Goal: Task Accomplishment & Management: Complete application form

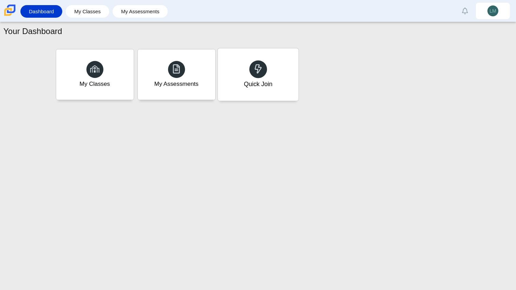
click at [254, 63] on div at bounding box center [258, 69] width 18 height 18
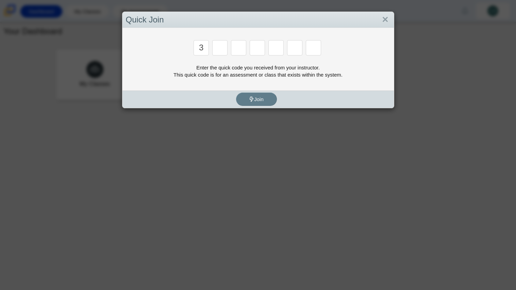
type input "3"
type input "4"
type input "8"
type input "6"
type input "7"
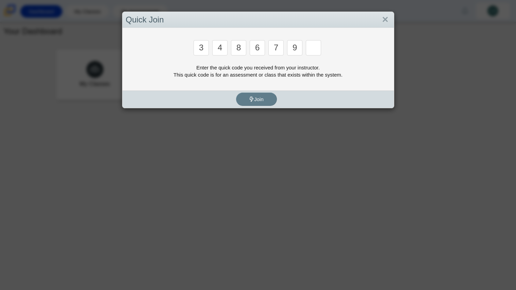
type input "9"
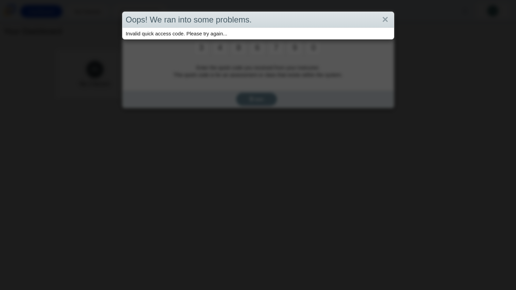
type input "0"
click at [404, 76] on div "Oops! We ran into some problems. Invalid quick access code. Please try again..." at bounding box center [258, 145] width 516 height 290
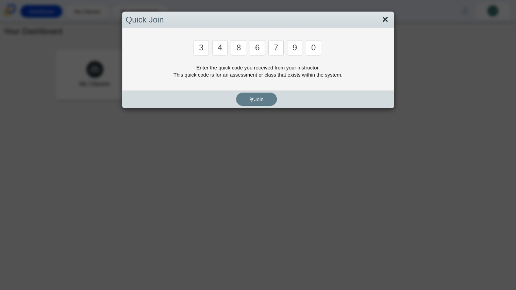
click at [384, 19] on link "Close" at bounding box center [385, 20] width 11 height 12
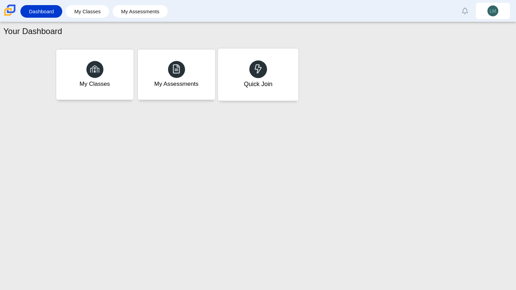
click at [270, 90] on div "Quick Join" at bounding box center [258, 74] width 81 height 52
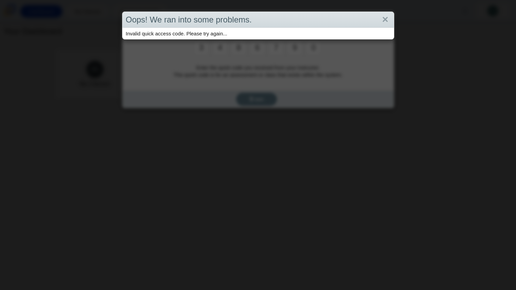
click at [149, 81] on div "Oops! We ran into some problems. Invalid quick access code. Please try again..." at bounding box center [258, 145] width 516 height 290
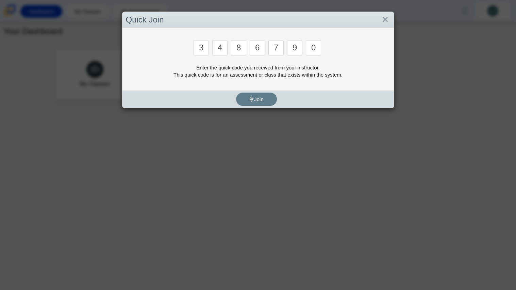
click at [309, 47] on input "0" at bounding box center [313, 47] width 15 height 15
type input "c"
type input "x"
type input "d"
type input "c"
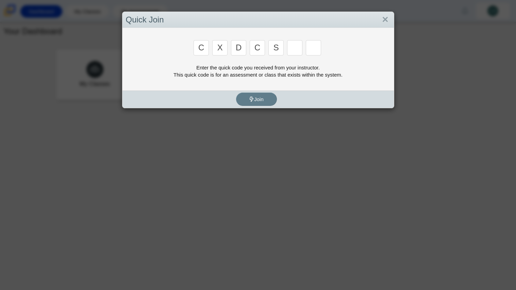
type input "s"
type input "6"
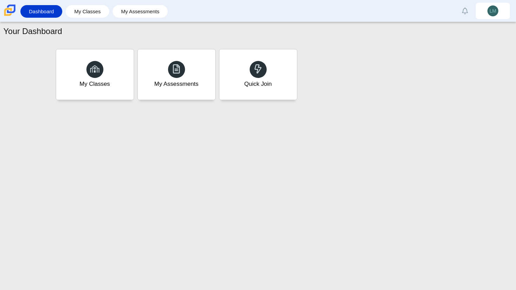
type input "s"
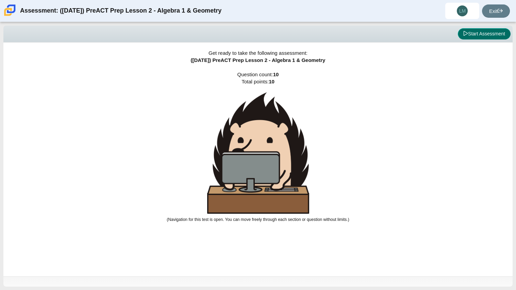
click at [471, 32] on button "Start Assessment" at bounding box center [484, 34] width 53 height 12
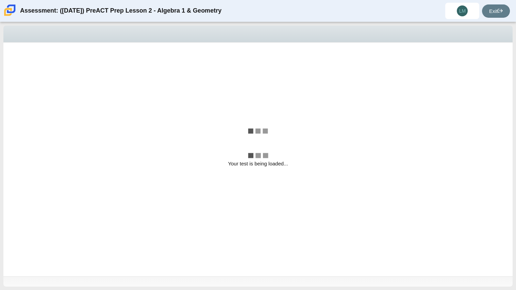
select select "bbf5d072-3e0b-44c4-9a12-6e7c9033f65b"
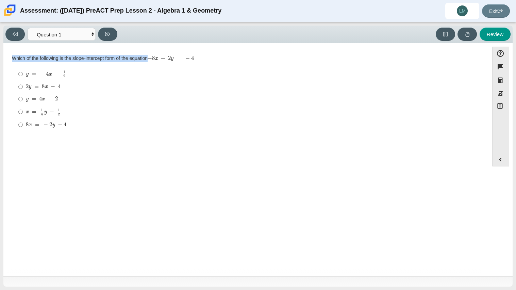
drag, startPoint x: 10, startPoint y: 57, endPoint x: 328, endPoint y: 86, distance: 320.0
click at [328, 86] on div "Question Which of the following is the slope-intercept form of the equation − 8…" at bounding box center [246, 94] width 478 height 82
click at [149, 54] on mjx-container "− 8 x + 2 y = − 4" at bounding box center [171, 57] width 46 height 13
drag, startPoint x: 151, startPoint y: 56, endPoint x: 258, endPoint y: 84, distance: 110.9
click at [258, 84] on div "Which of the following is the slope-intercept form of the equation − 8 x + 2 y …" at bounding box center [246, 93] width 468 height 77
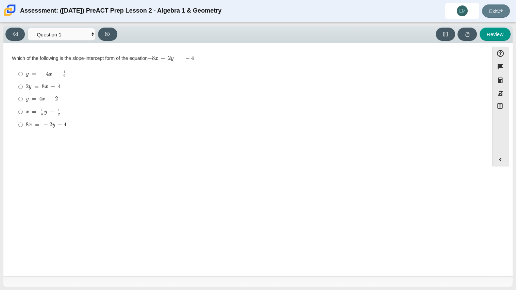
click at [127, 202] on div "Question Which of the following is the slope-intercept form of the equation − 8…" at bounding box center [246, 160] width 478 height 225
click at [135, 237] on div "Question Which of the following is the slope-intercept form of the equation − 8…" at bounding box center [246, 160] width 478 height 225
click at [122, 192] on div "Question Which of the following is the slope-intercept form of the equation − 8…" at bounding box center [246, 160] width 478 height 225
click at [187, 234] on div "Question Which of the following is the slope-intercept form of the equation − 8…" at bounding box center [246, 160] width 478 height 225
click at [231, 78] on div "y = − 4 x − 1 2" at bounding box center [251, 73] width 451 height 7
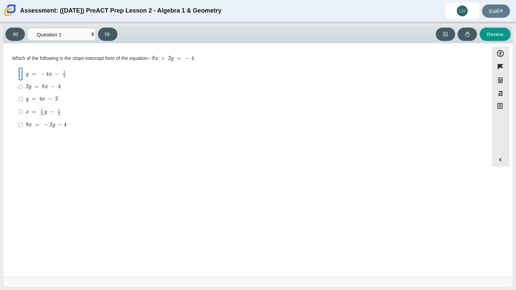
click at [23, 78] on input "y = − 4 x − 1 2 y = − 4 x − 1 2" at bounding box center [20, 73] width 4 height 13
radio input "true"
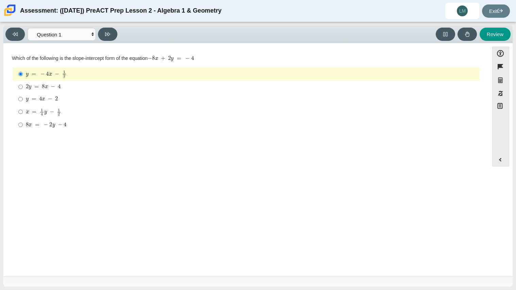
click at [228, 84] on div "2 y = 8 x − 4" at bounding box center [251, 86] width 451 height 7
click at [23, 84] on input "2 y = 8 x − 4 2 y = 8 x − 4" at bounding box center [20, 87] width 4 height 12
radio input "true"
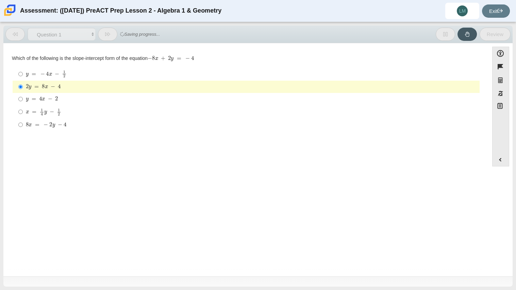
click at [212, 94] on label "y = 4 x − 2 y = 4 x − 2" at bounding box center [247, 99] width 466 height 12
click at [23, 94] on input "y = 4 x − 2 y = 4 x − 2" at bounding box center [20, 99] width 4 height 12
radio input "true"
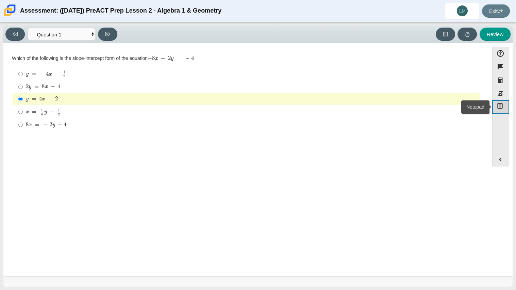
click at [502, 103] on icon "Notepad" at bounding box center [500, 105] width 7 height 7
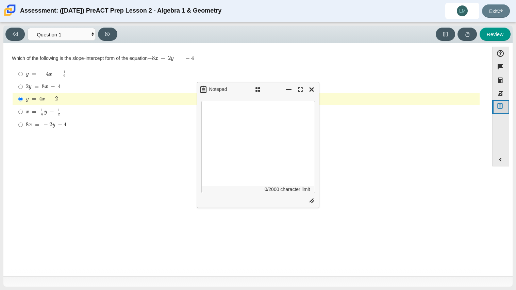
click at [502, 103] on icon "Notepad" at bounding box center [500, 105] width 7 height 7
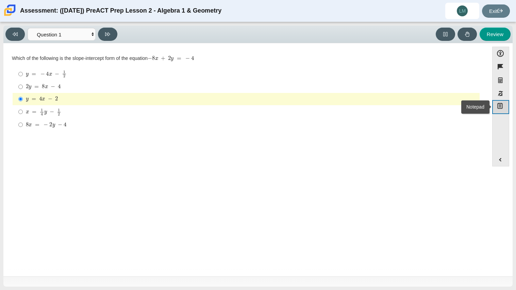
click at [497, 103] on icon "Notepad" at bounding box center [500, 105] width 7 height 7
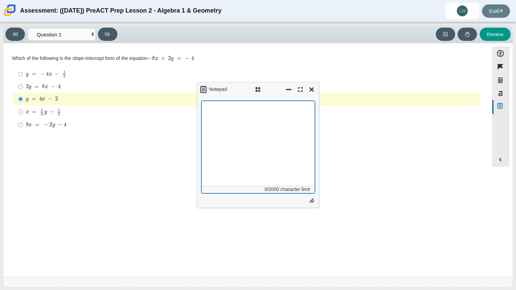
paste textarea "n \(-8x+2y-4=0\) is \(y=4x+2\)"
click at [267, 108] on textarea "n \(-8x+2y-4=0\) is \(y=4x+2\)" at bounding box center [258, 147] width 114 height 93
click at [213, 109] on textarea "n \(-8x+2y-4=0\) is \(y=4x+2\)" at bounding box center [258, 147] width 114 height 93
click at [264, 110] on textarea "-8x+2y-4=0\) is \(y=4x+2\)" at bounding box center [258, 147] width 114 height 93
click at [243, 107] on textarea "-8x+2y-4=0\) is \(y=4x+2" at bounding box center [258, 147] width 114 height 93
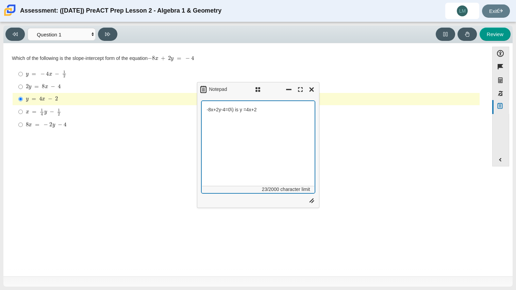
click at [235, 109] on textarea "-8x+2y-4=0\) is y =4x+2" at bounding box center [258, 147] width 114 height 93
click at [279, 118] on textarea "-8x+2y-4=0 is y =4x+2" at bounding box center [258, 147] width 114 height 93
click at [279, 110] on textarea "-8x+2y-4=0 is y =4x+2" at bounding box center [258, 147] width 114 height 93
type textarea "-"
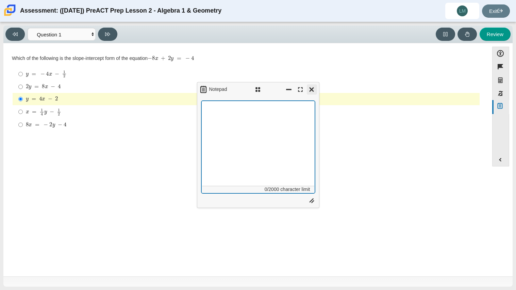
click at [311, 91] on button "Close" at bounding box center [312, 89] width 10 height 10
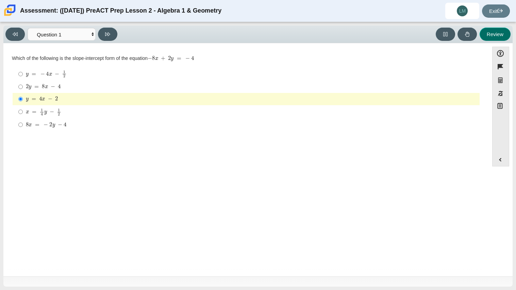
click at [501, 37] on button "Review" at bounding box center [495, 34] width 31 height 13
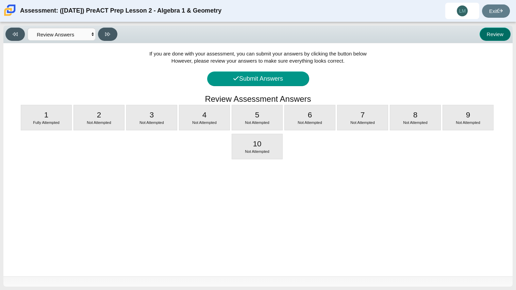
click at [507, 35] on button "Review" at bounding box center [495, 34] width 31 height 13
click at [506, 35] on button "Review" at bounding box center [495, 34] width 31 height 13
click at [18, 34] on button at bounding box center [14, 34] width 19 height 13
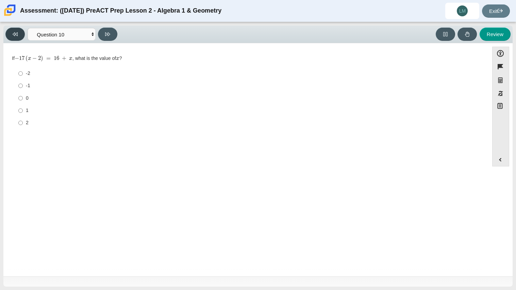
click at [18, 34] on button at bounding box center [14, 34] width 19 height 13
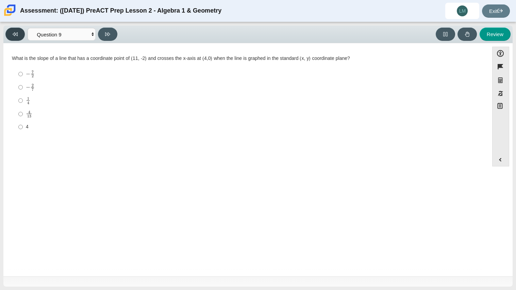
click at [18, 34] on button at bounding box center [14, 34] width 19 height 13
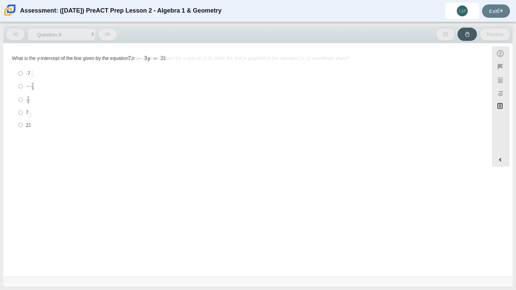
click at [18, 34] on button at bounding box center [14, 34] width 19 height 13
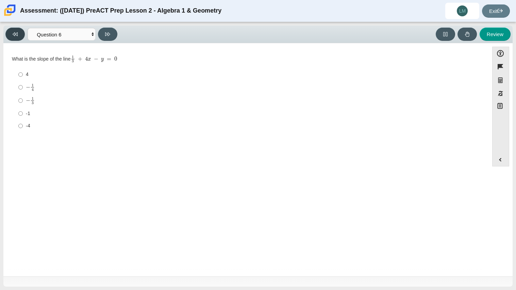
click at [18, 34] on button at bounding box center [14, 34] width 19 height 13
select select "489dcffd-4e6a-49cf-a9d6-ad1d4a911a4e"
